Goal: Feedback & Contribution: Leave review/rating

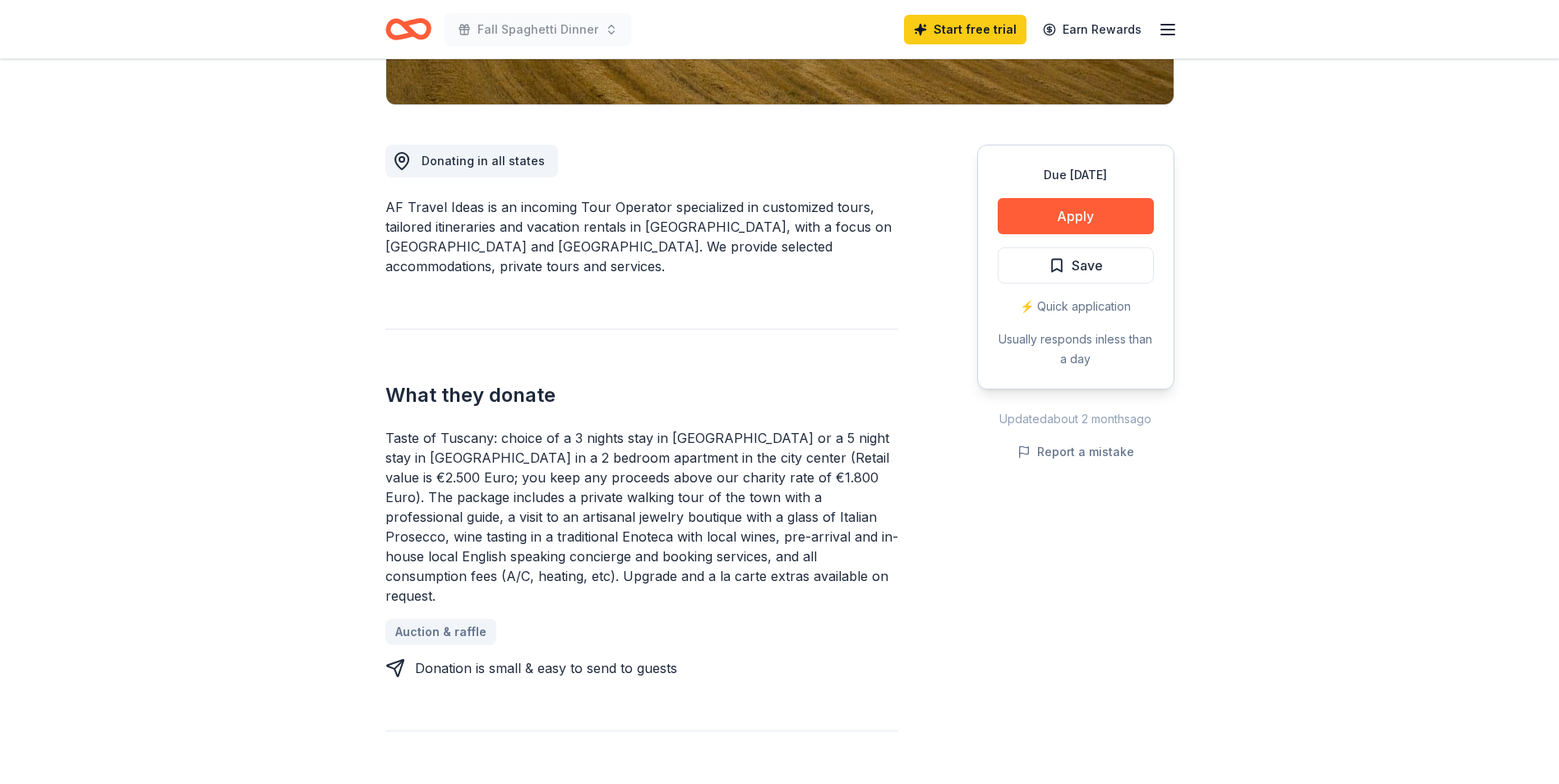
scroll to position [471, 0]
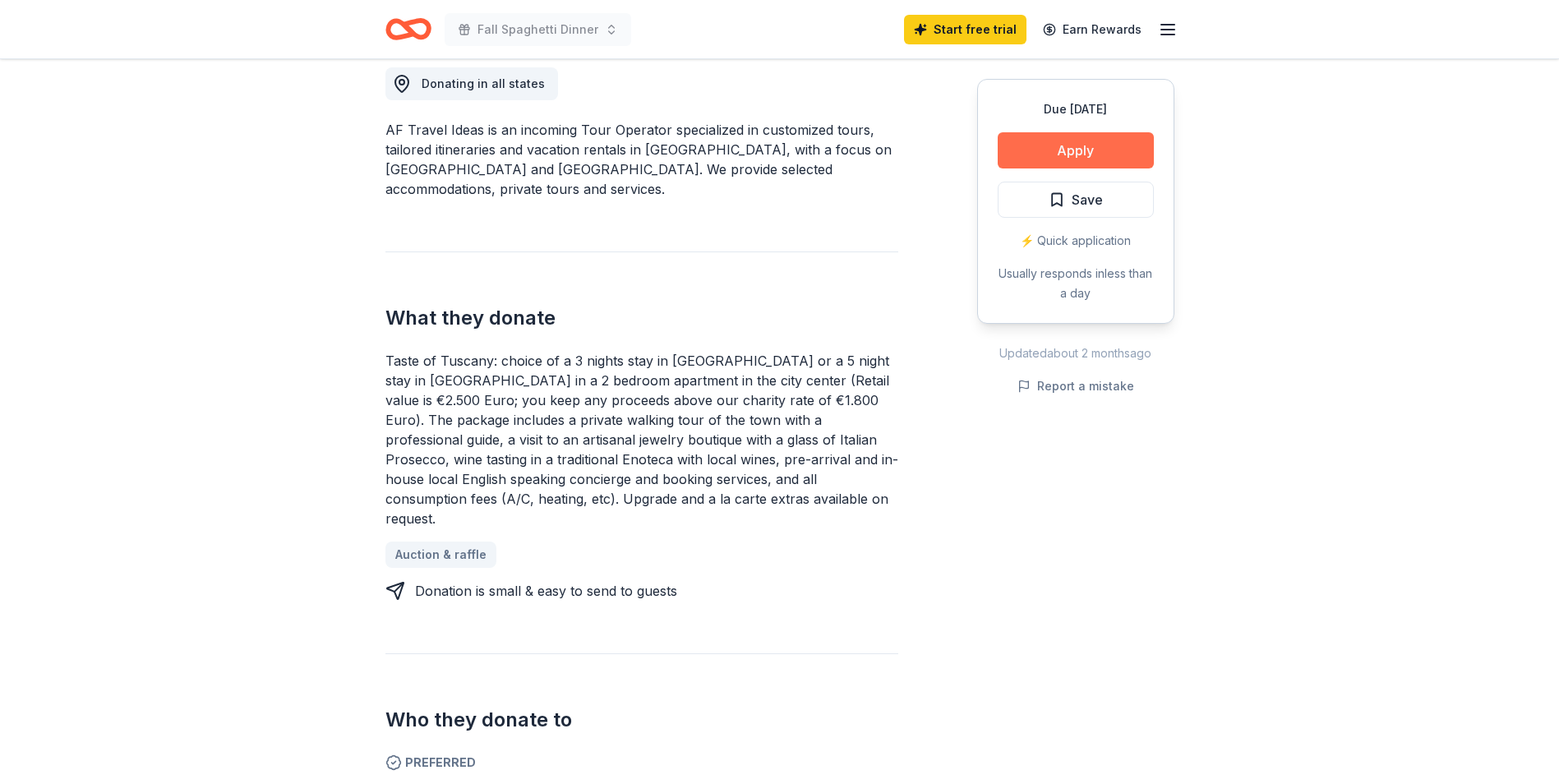
click at [1080, 145] on button "Apply" at bounding box center [1076, 150] width 157 height 36
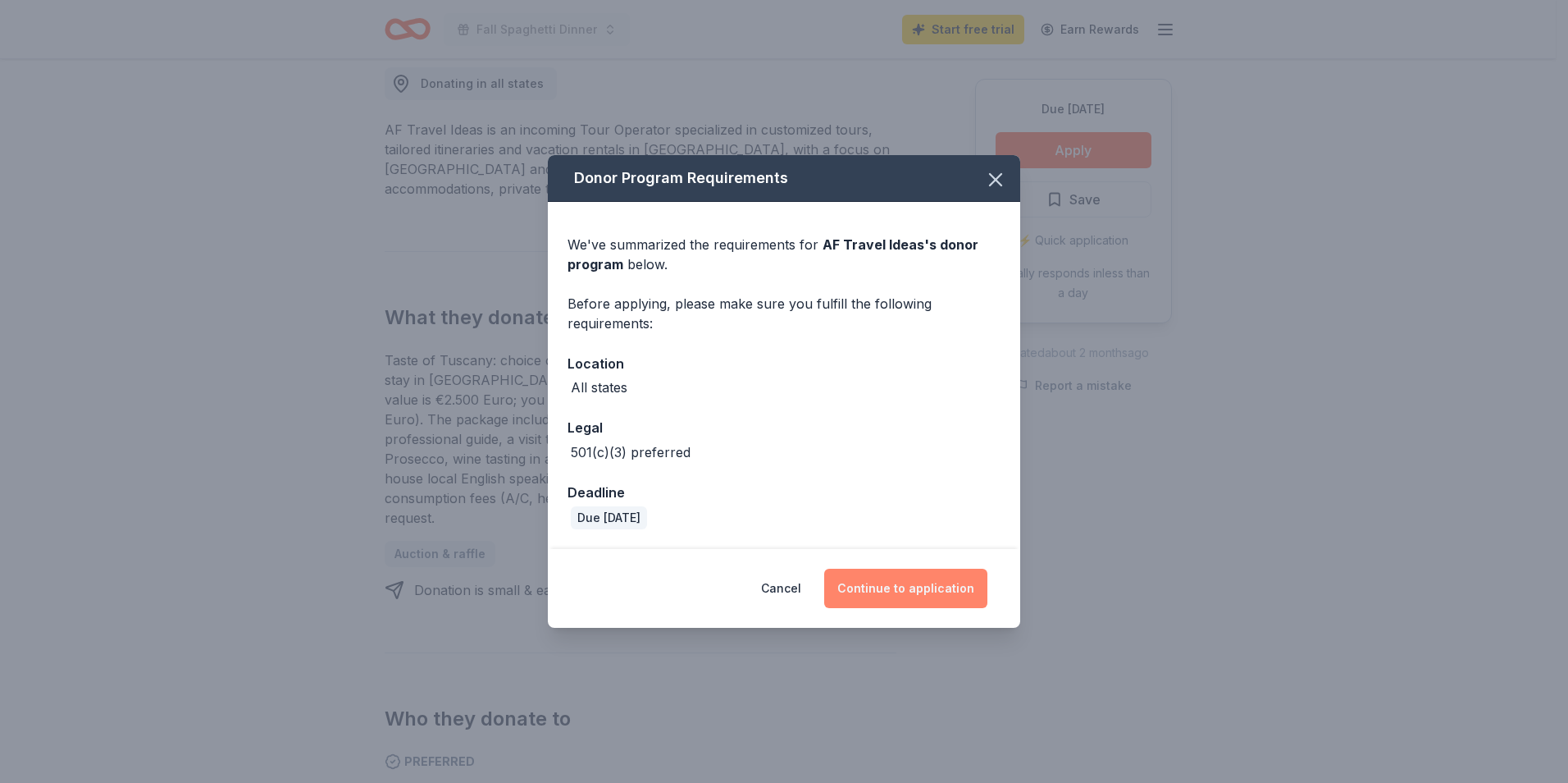
click at [909, 590] on button "Continue to application" at bounding box center [905, 588] width 163 height 39
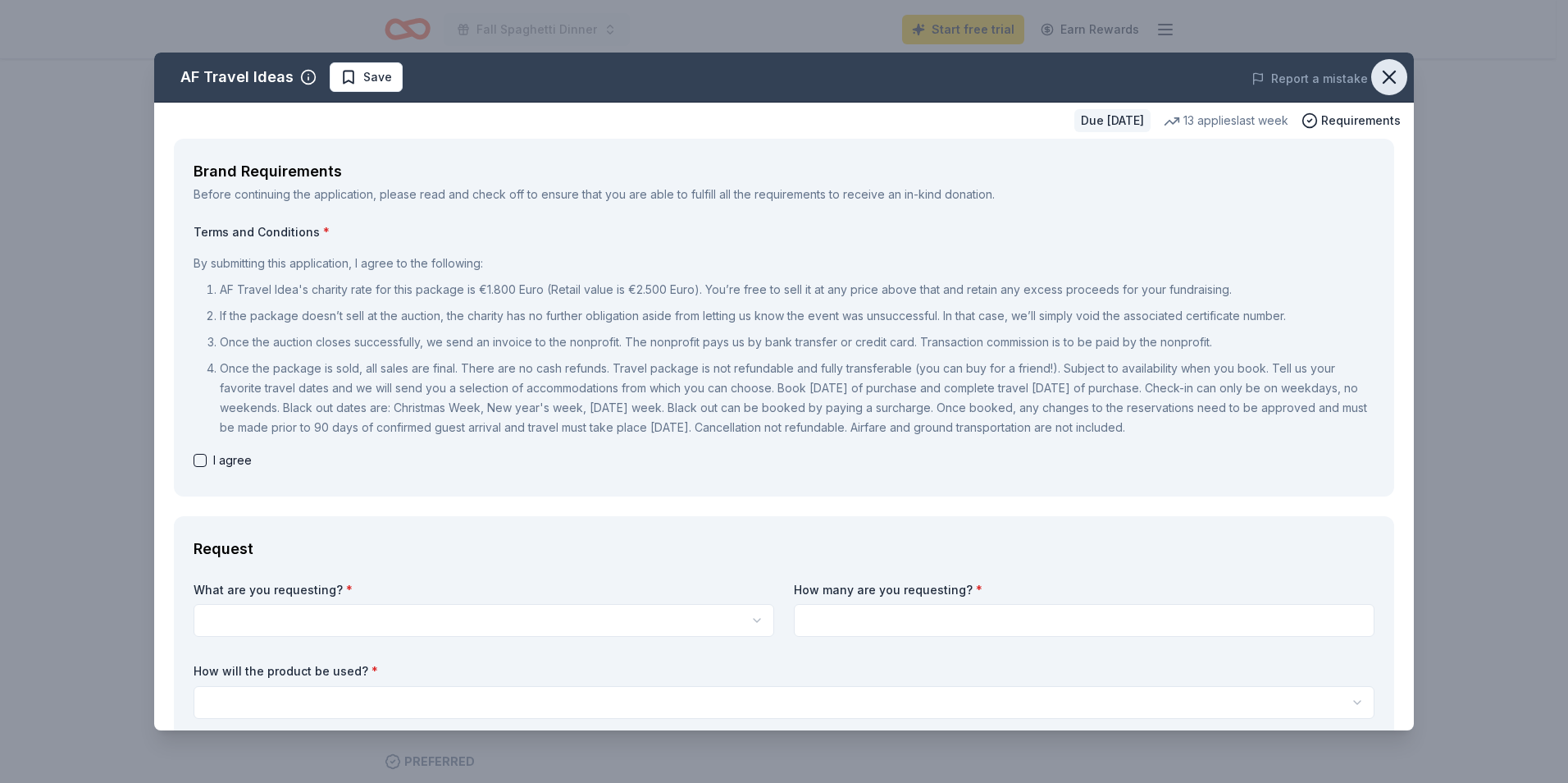
click at [1377, 70] on icon "button" at bounding box center [1389, 76] width 23 height 23
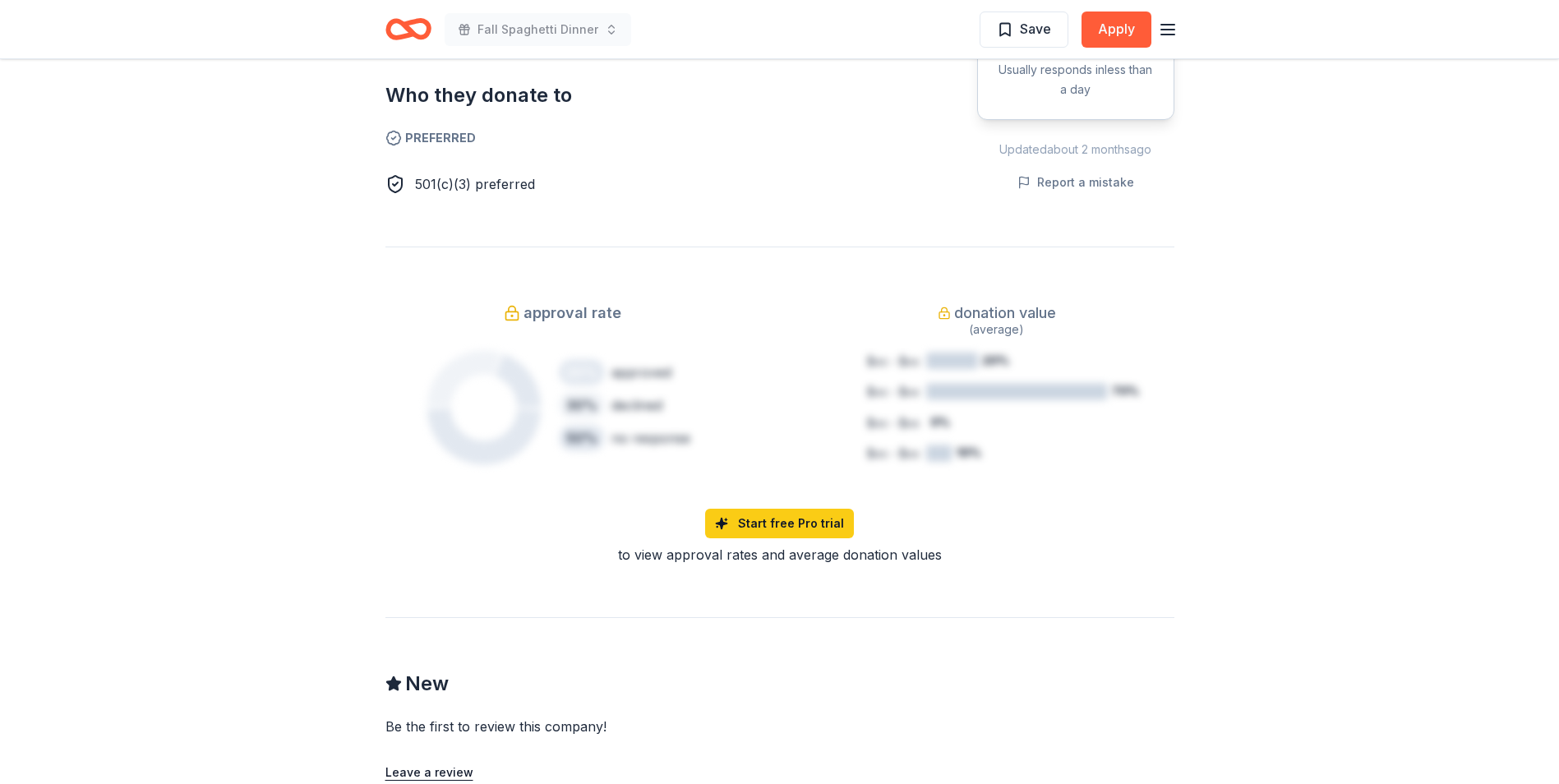
scroll to position [1161, 0]
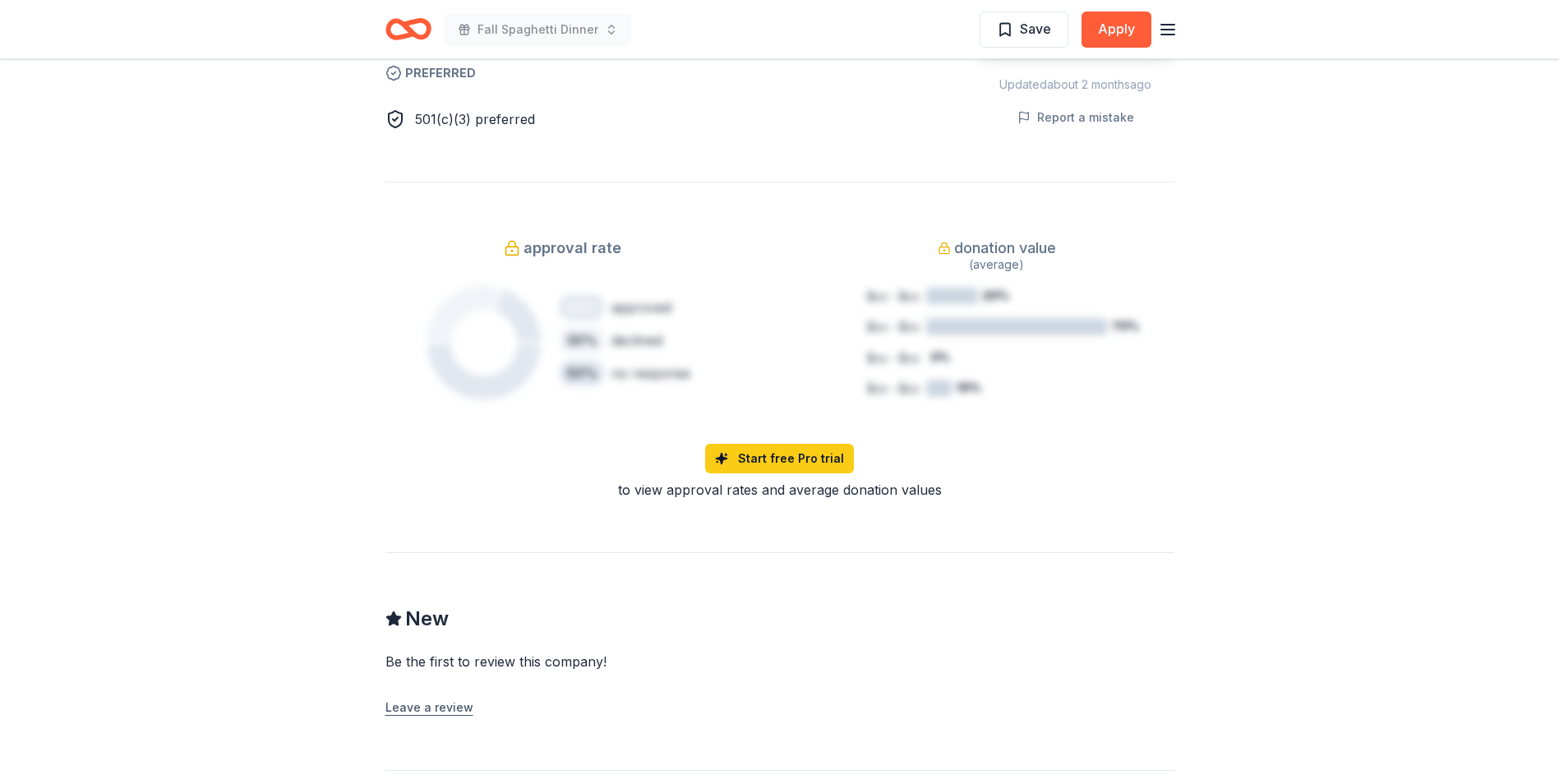
click at [445, 697] on button "Leave a review" at bounding box center [429, 707] width 88 height 20
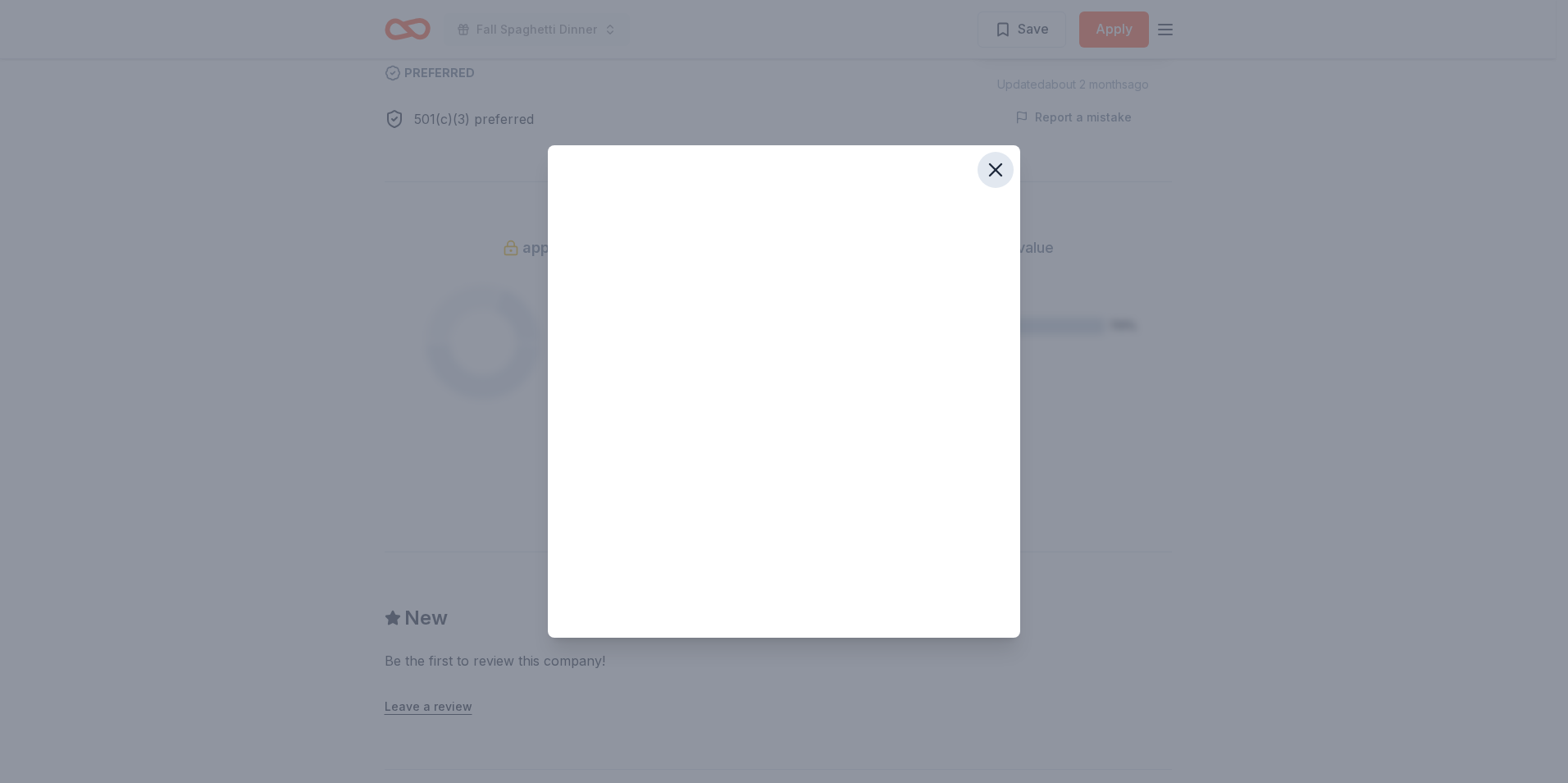
click at [998, 163] on icon "button" at bounding box center [996, 169] width 23 height 23
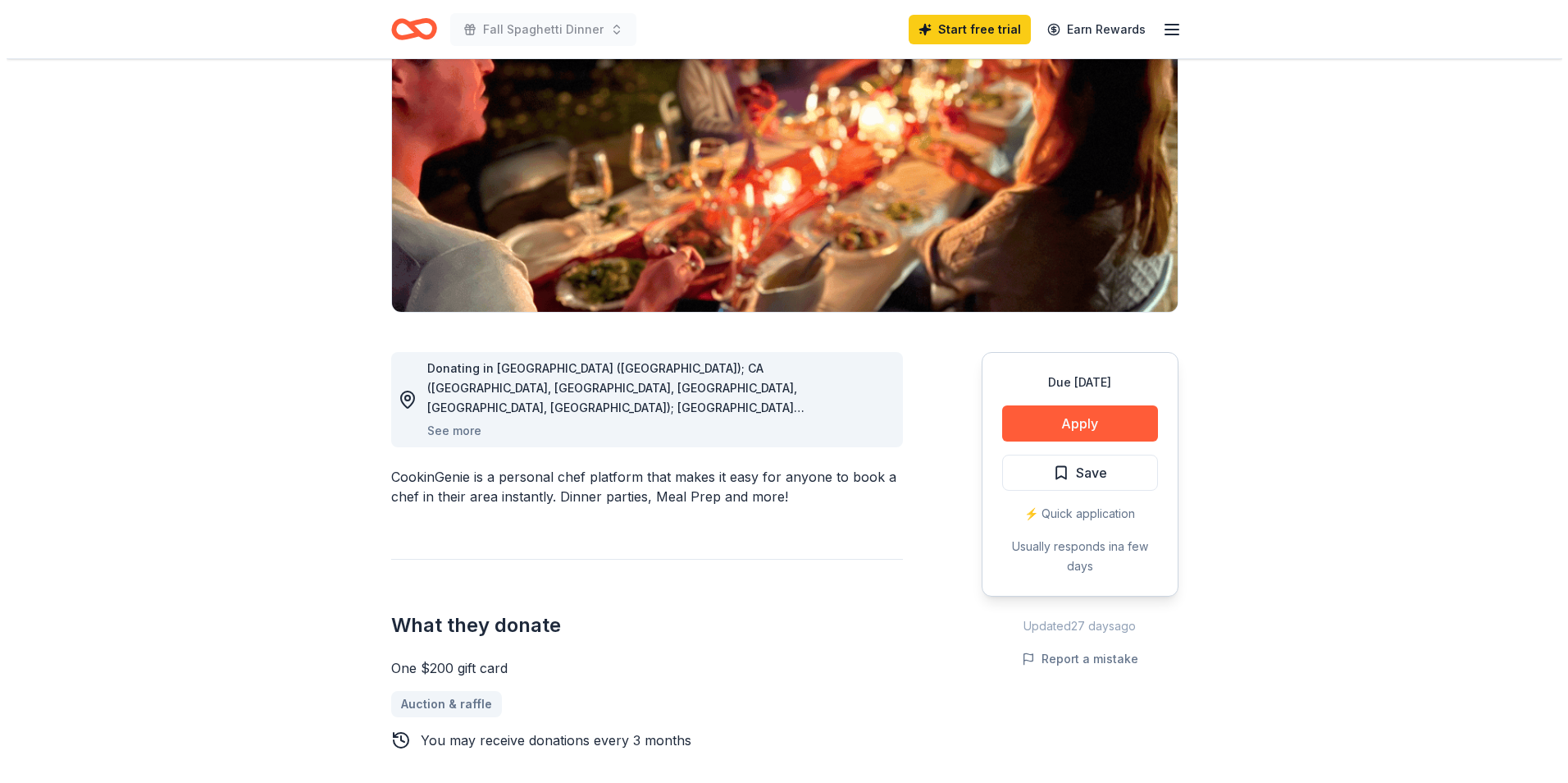
scroll to position [273, 0]
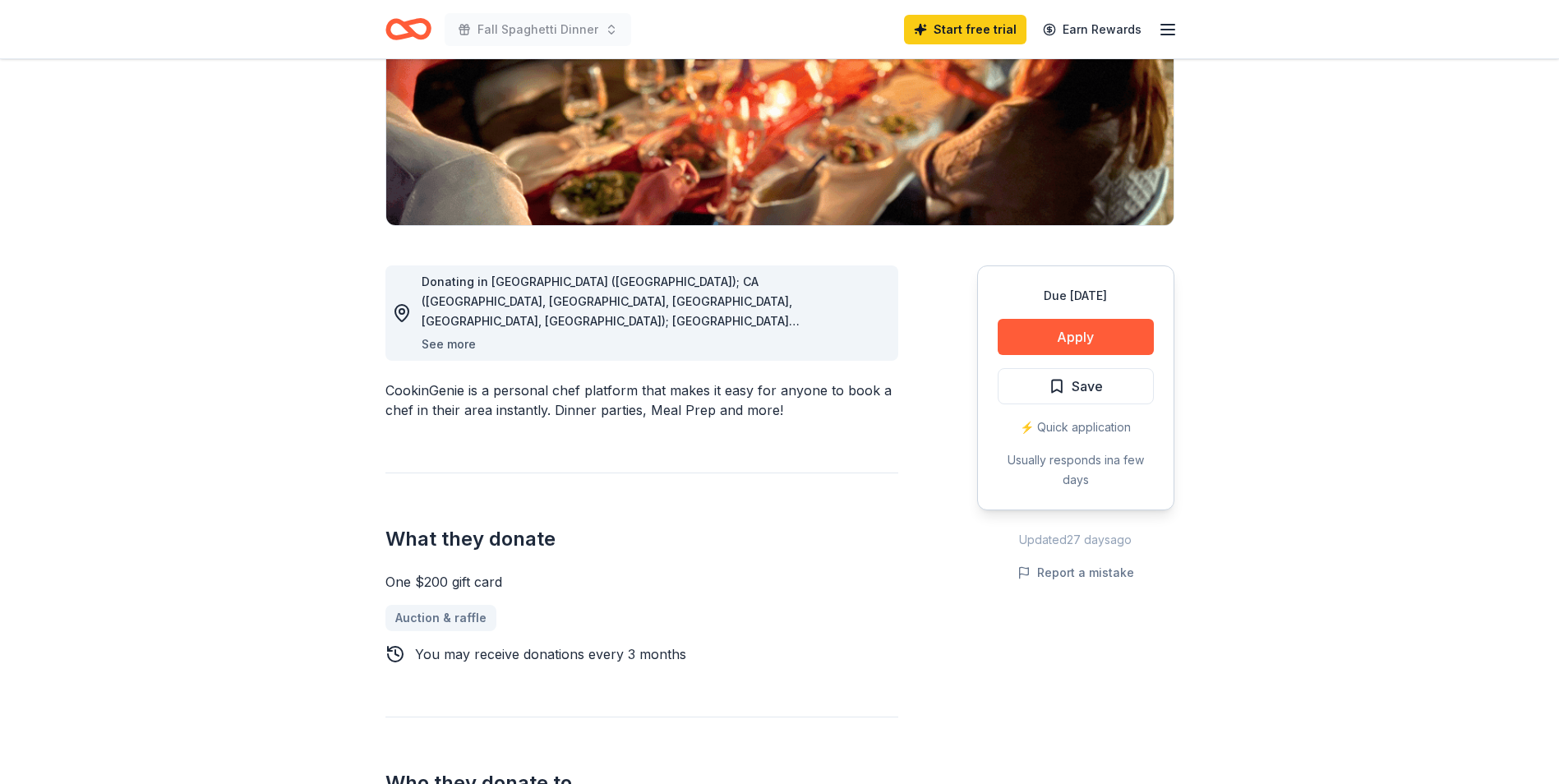
click at [453, 342] on button "See more" at bounding box center [448, 344] width 54 height 20
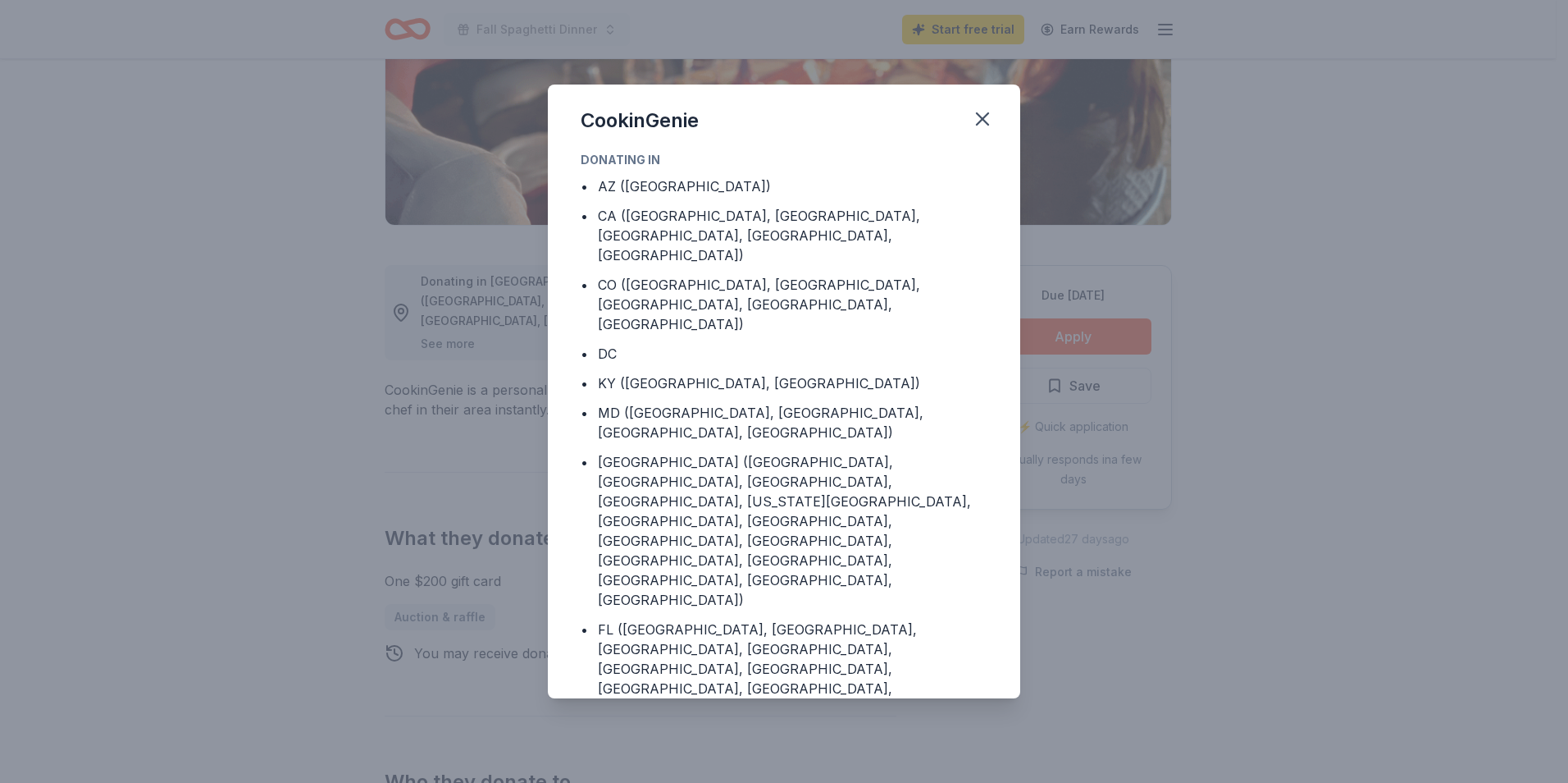
click at [452, 342] on div "CookinGenie Donating in • AZ (Maricopa County) • CA (Los Angeles County, Rivers…" at bounding box center [784, 392] width 1568 height 783
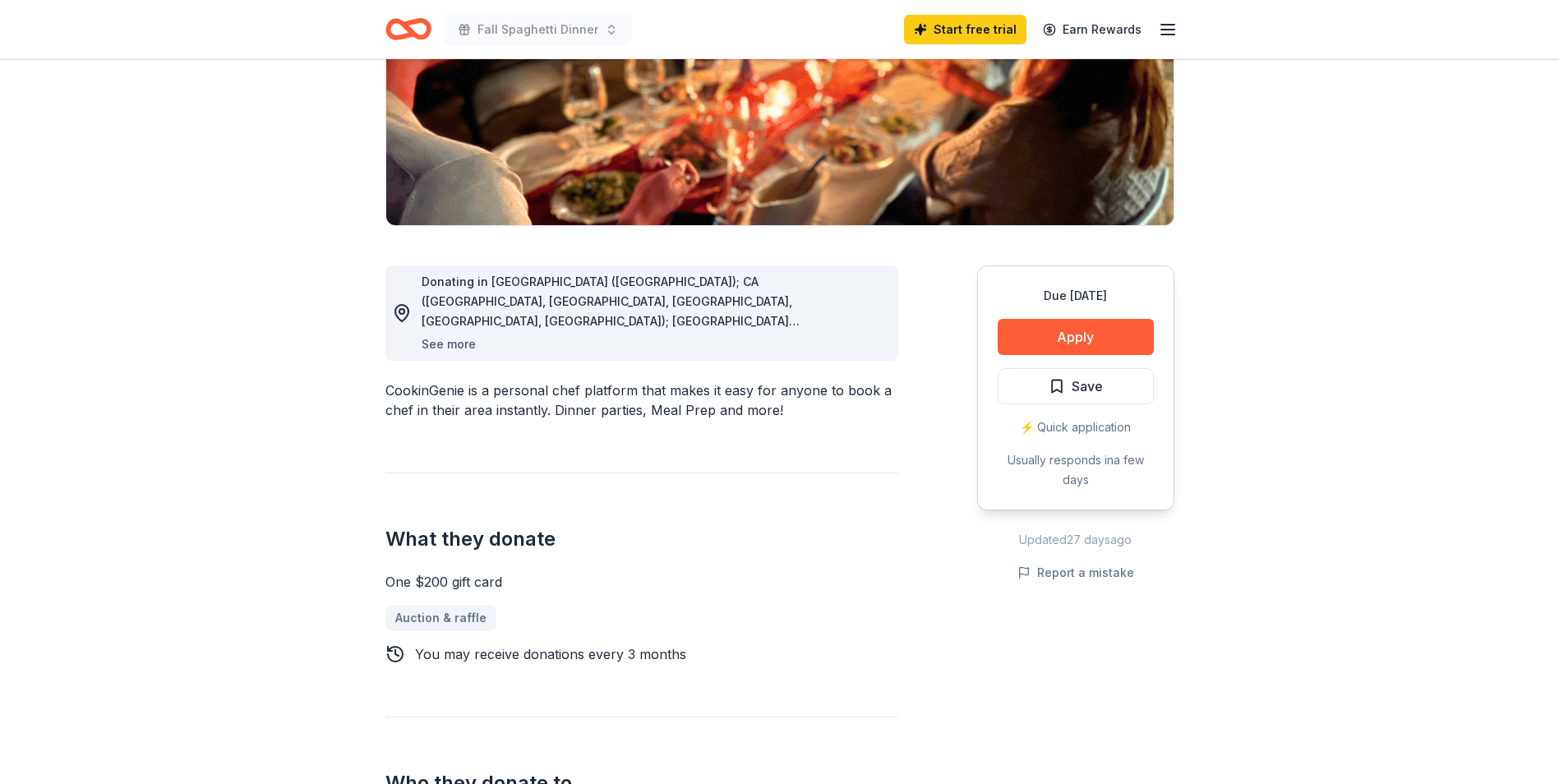
click at [453, 342] on button "See more" at bounding box center [448, 344] width 54 height 20
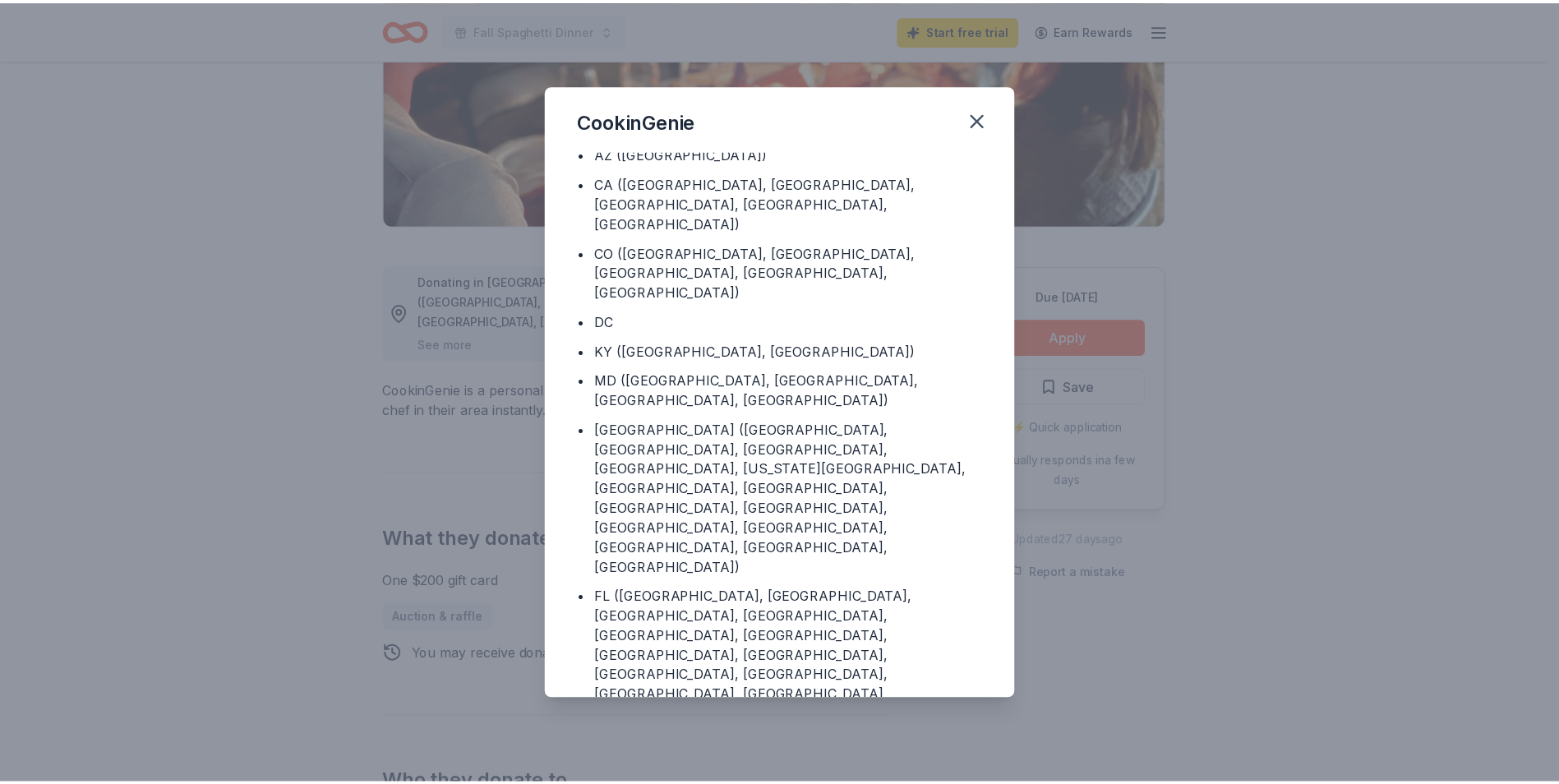
scroll to position [63, 0]
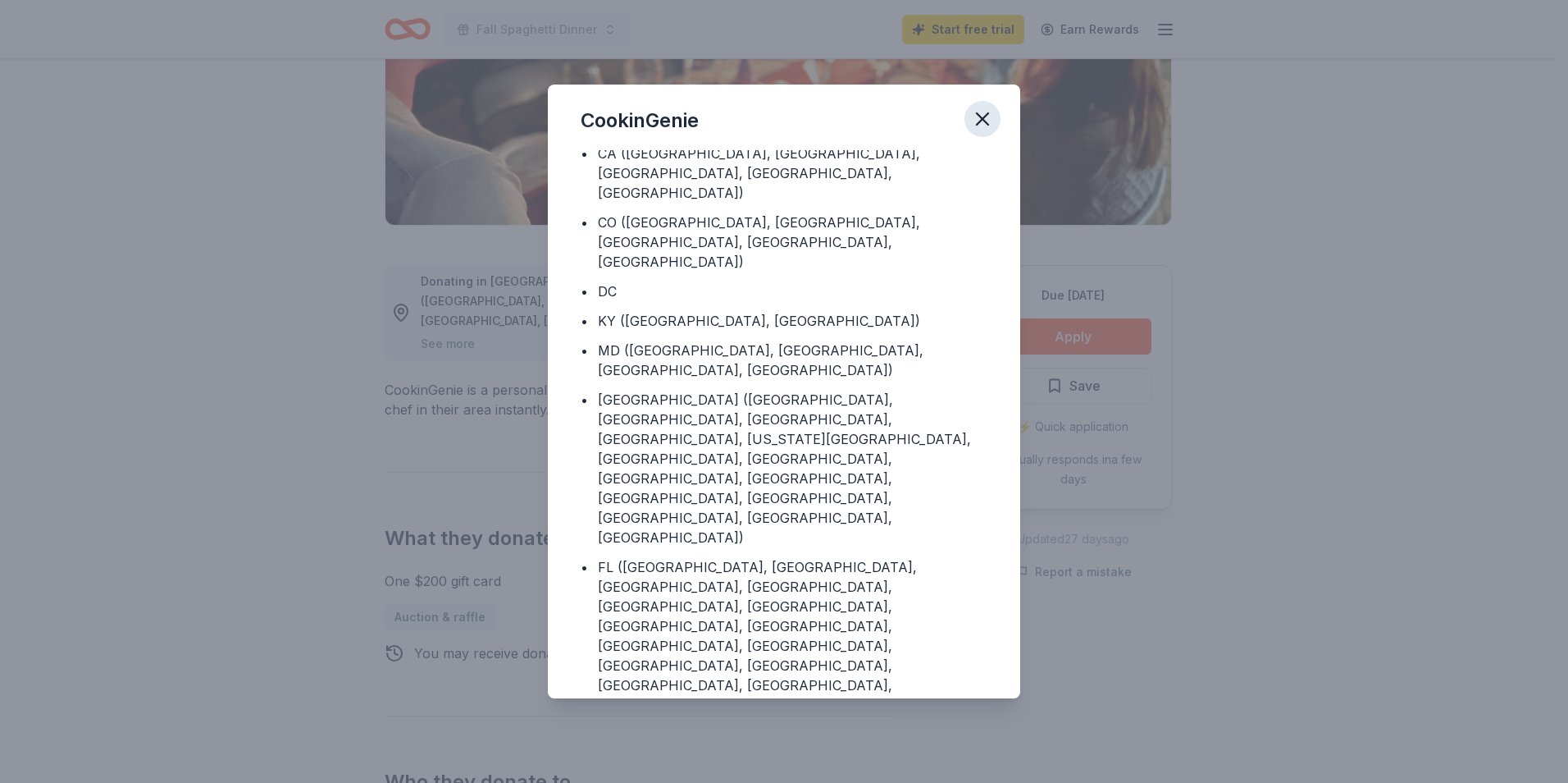
click at [984, 118] on icon "button" at bounding box center [982, 118] width 11 height 11
